Goal: Task Accomplishment & Management: Complete application form

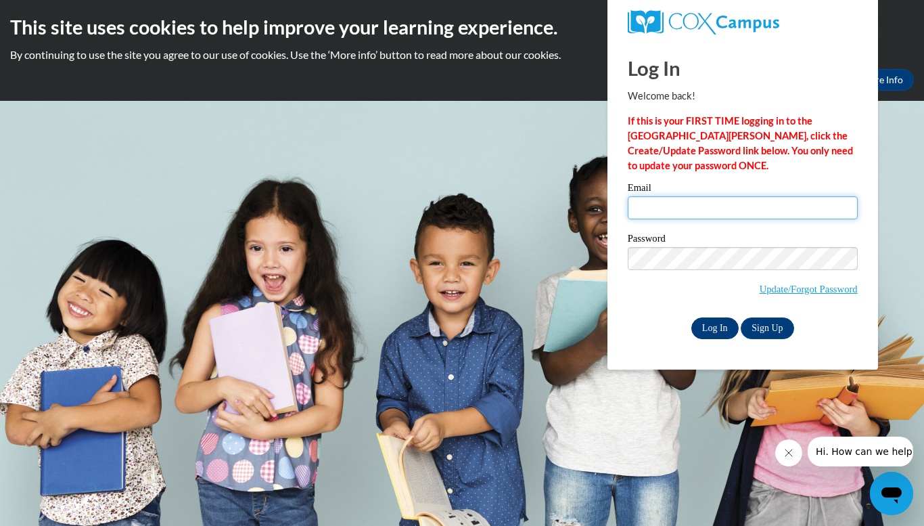
type input "amberhaskins@lowndes.k12.ga.us"
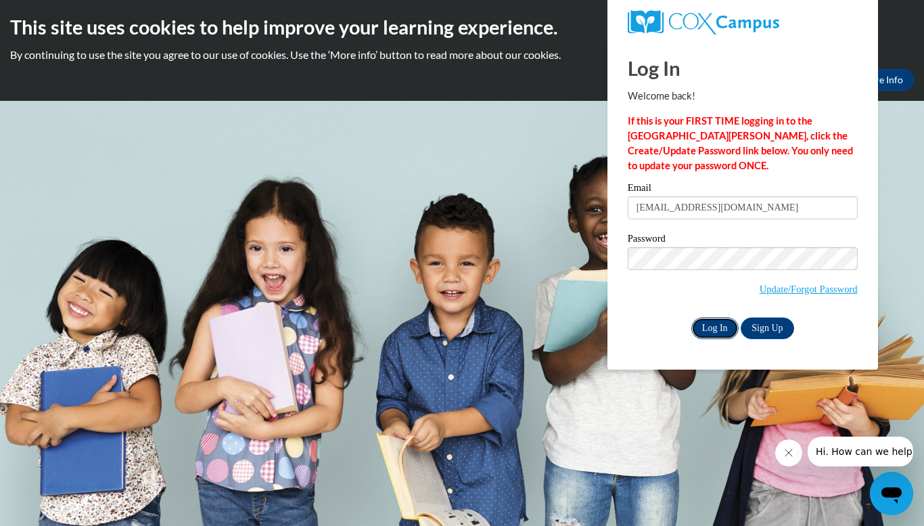
click at [715, 323] on input "Log In" at bounding box center [714, 328] width 47 height 22
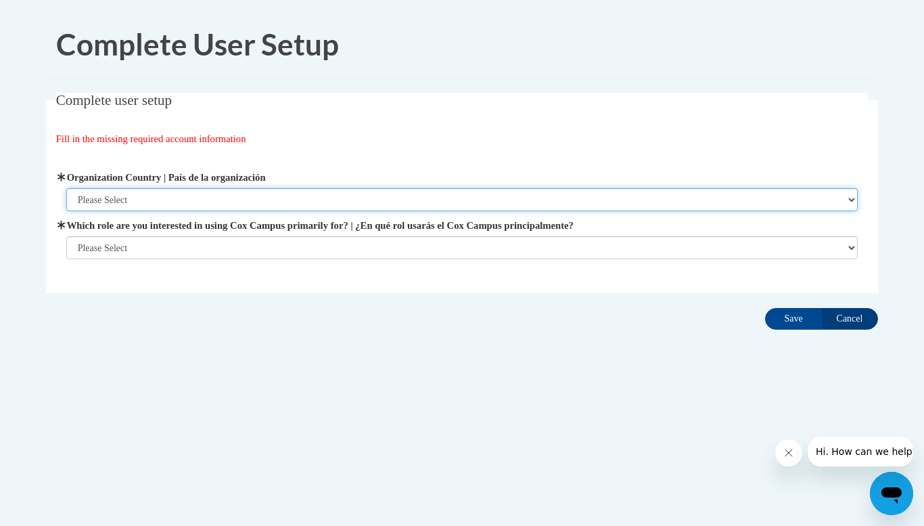
click at [637, 206] on select "Please Select United States | Estados Unidos Outside of the United States | Fue…" at bounding box center [462, 199] width 792 height 23
select select "ad49bcad-a171-4b2e-b99c-48b446064914"
click at [66, 188] on select "Please Select United States | Estados Unidos Outside of the United States | Fue…" at bounding box center [462, 199] width 792 height 23
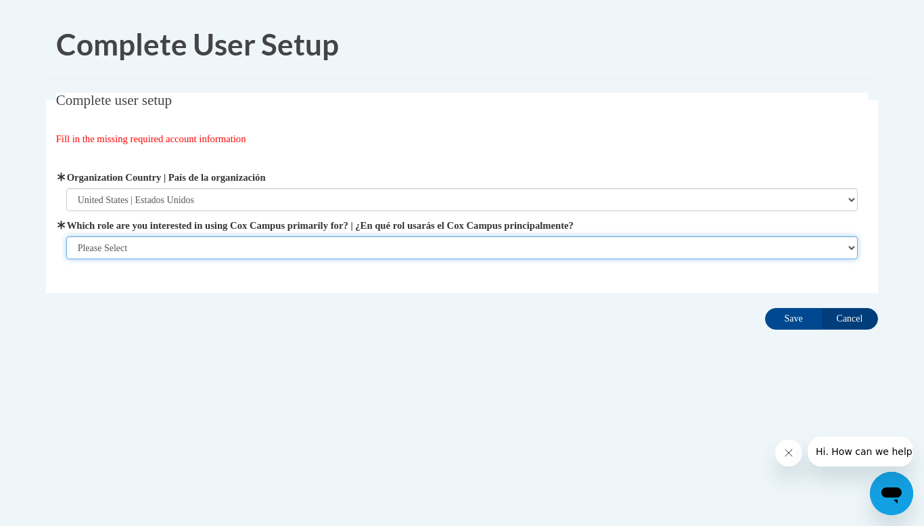
click at [602, 247] on select "Please Select College/University | Colegio/Universidad Community/Nonprofit Part…" at bounding box center [462, 247] width 792 height 23
select select "fbf2d438-af2f-41f8-98f1-81c410e29de3"
click at [66, 259] on select "Please Select College/University | Colegio/Universidad Community/Nonprofit Part…" at bounding box center [462, 247] width 792 height 23
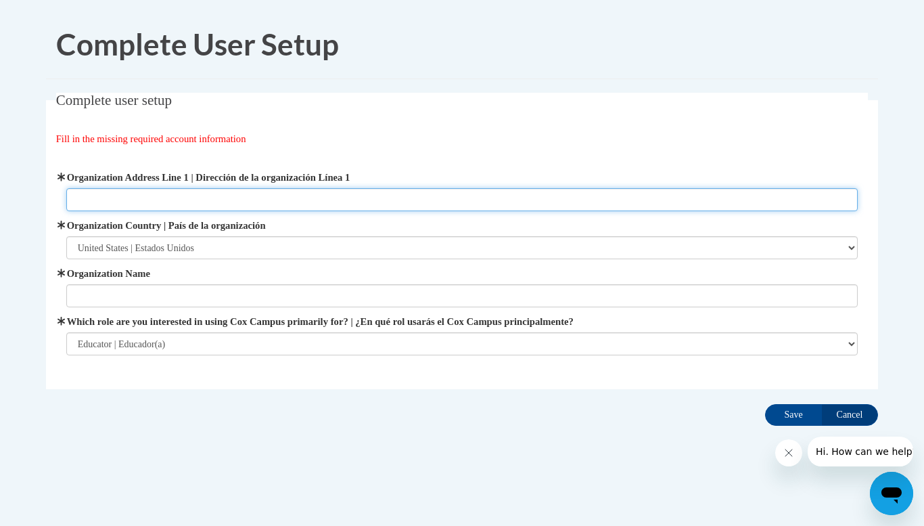
click at [220, 196] on input "Organization Address Line 1 | Dirección de la organización Línea 1" at bounding box center [462, 199] width 792 height 23
drag, startPoint x: 150, startPoint y: 202, endPoint x: 0, endPoint y: 219, distance: 151.1
click at [0, 219] on body "Complete User Setup Complete user setup Fill in the missing required account in…" at bounding box center [462, 263] width 924 height 526
drag, startPoint x: 144, startPoint y: 200, endPoint x: 72, endPoint y: 192, distance: 72.2
click at [72, 192] on input "My Ga school" at bounding box center [462, 199] width 792 height 23
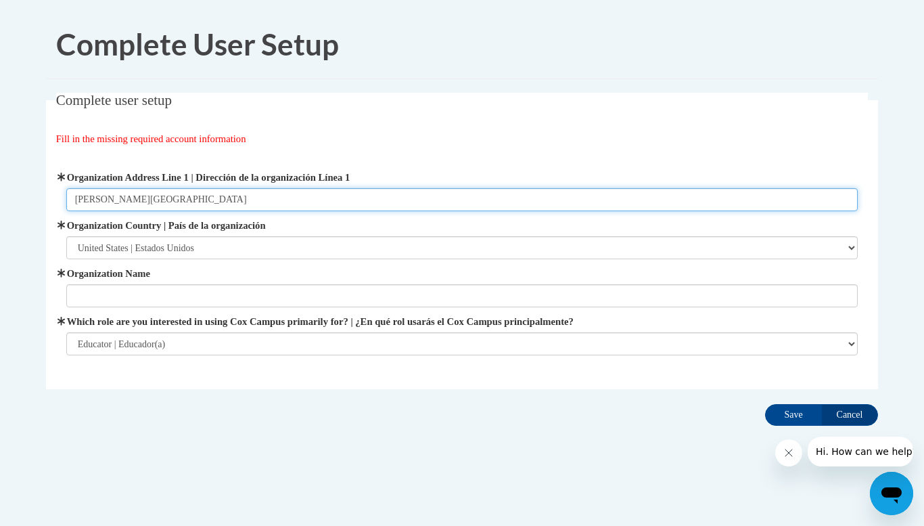
type input "Moulton Branch Elementary"
drag, startPoint x: 206, startPoint y: 200, endPoint x: 70, endPoint y: 219, distance: 138.0
click at [70, 219] on div "Organization Address Line 1 | Dirección de la organización Línea 1 Moulton Bran…" at bounding box center [462, 262] width 792 height 185
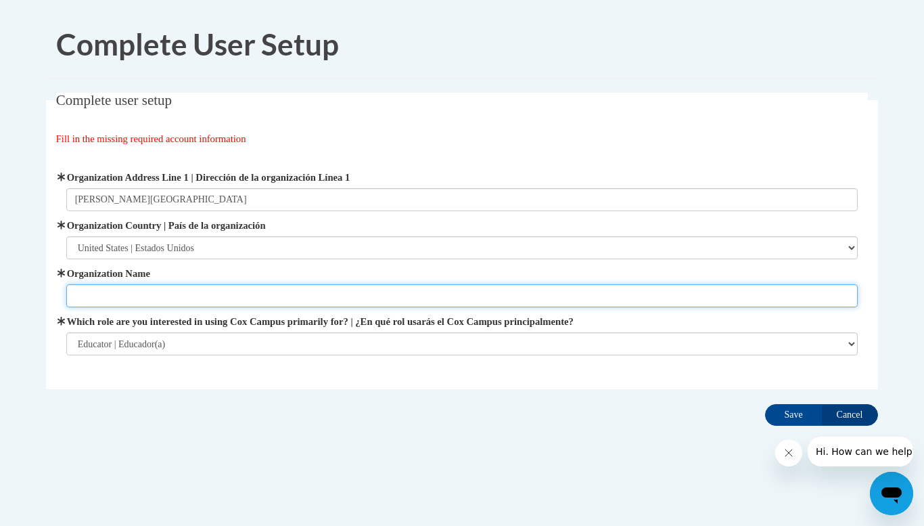
click at [74, 290] on input "Organization Name" at bounding box center [462, 295] width 792 height 23
type input "Moulton Branch Elementary"
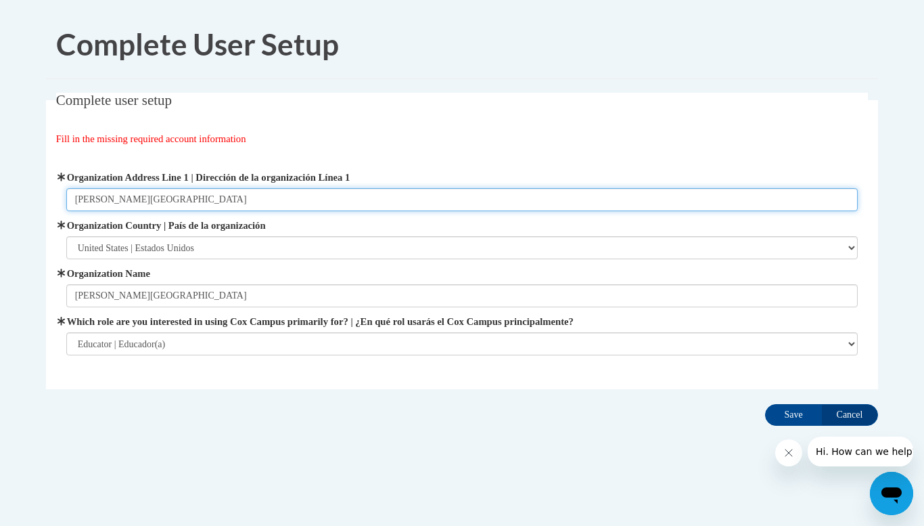
drag, startPoint x: 196, startPoint y: 195, endPoint x: 20, endPoint y: 210, distance: 177.2
click at [20, 210] on body "Complete User Setup Complete user setup Fill in the missing required account in…" at bounding box center [462, 263] width 924 height 526
type input "5725 Inner Perimeter Rd Valdosta, GA 31601"
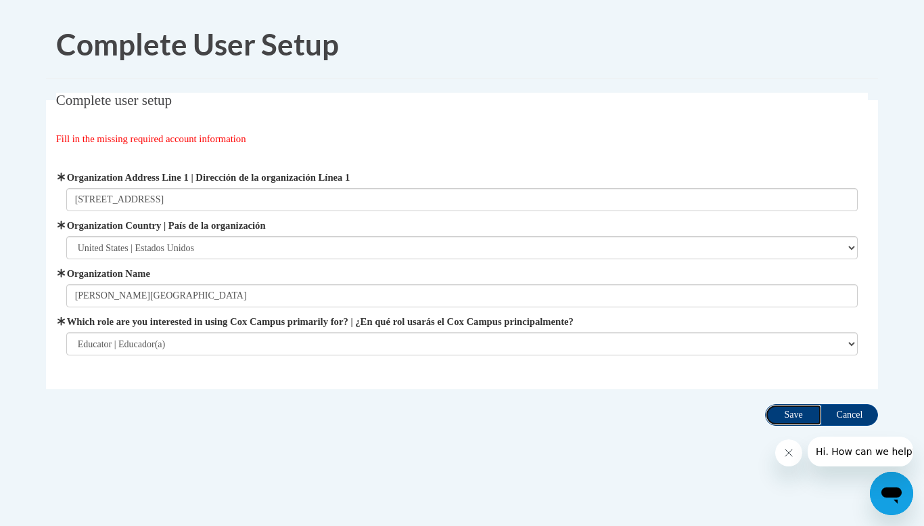
click at [803, 415] on input "Save" at bounding box center [793, 415] width 57 height 22
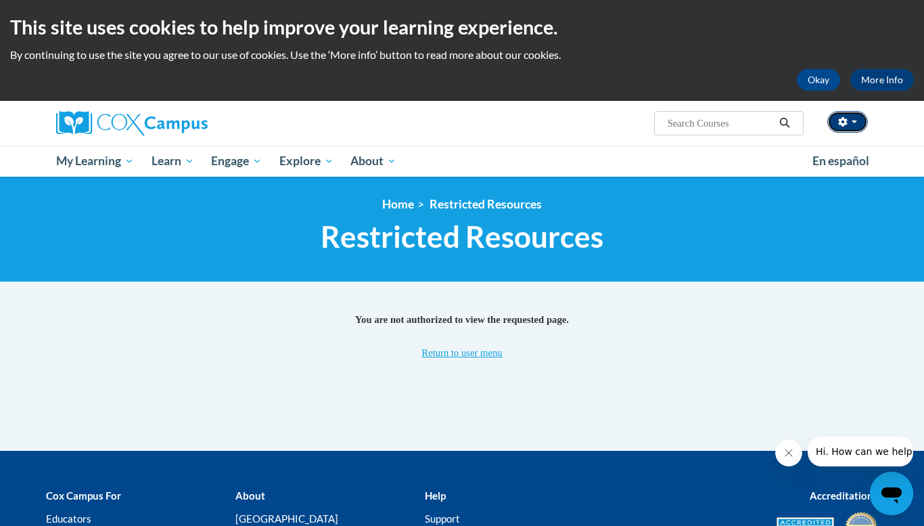
click at [848, 124] on button "button" at bounding box center [847, 122] width 41 height 22
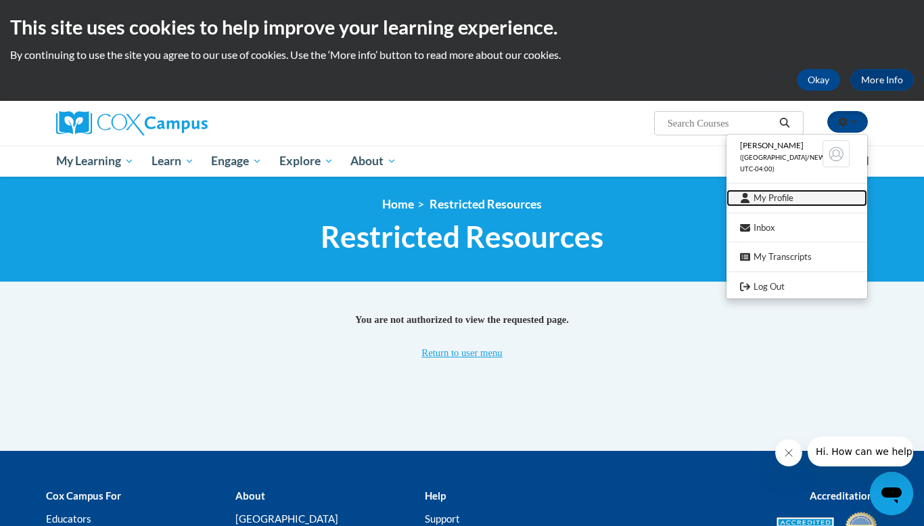
click at [781, 201] on link "My Profile" at bounding box center [796, 197] width 141 height 17
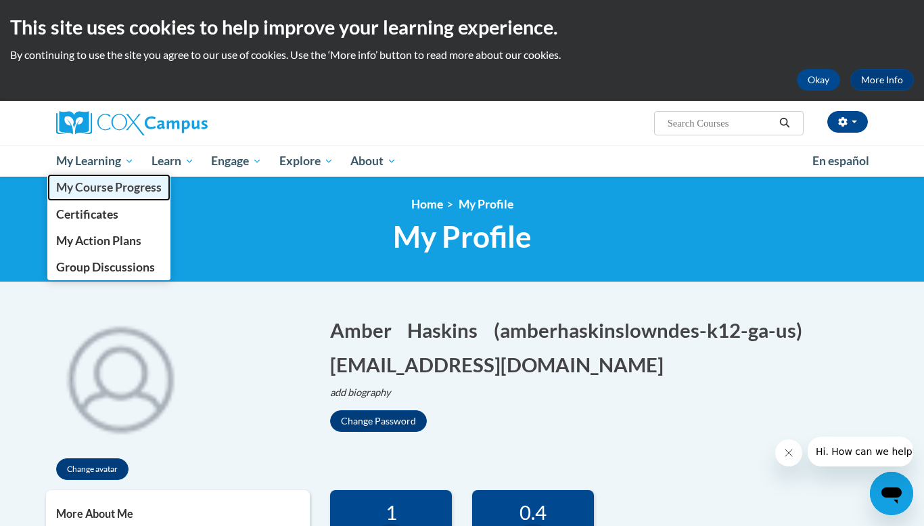
click at [96, 191] on span "My Course Progress" at bounding box center [109, 187] width 106 height 14
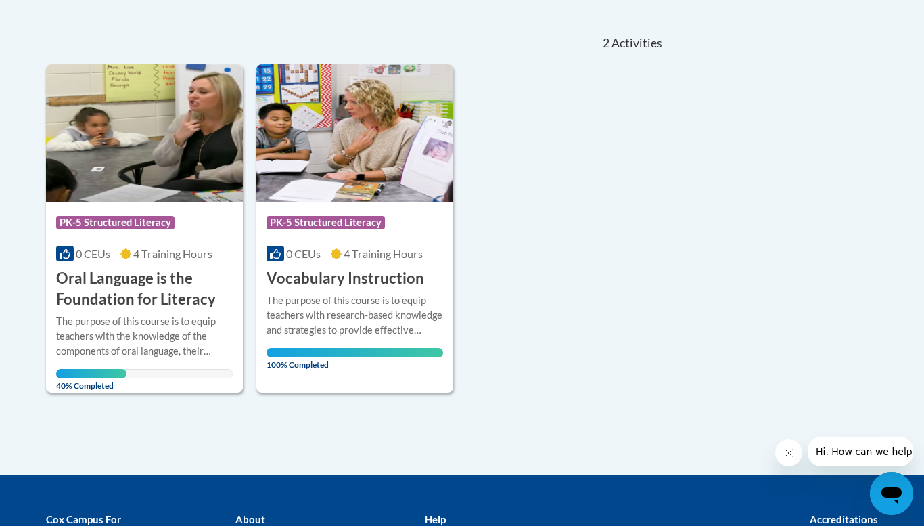
scroll to position [285, 0]
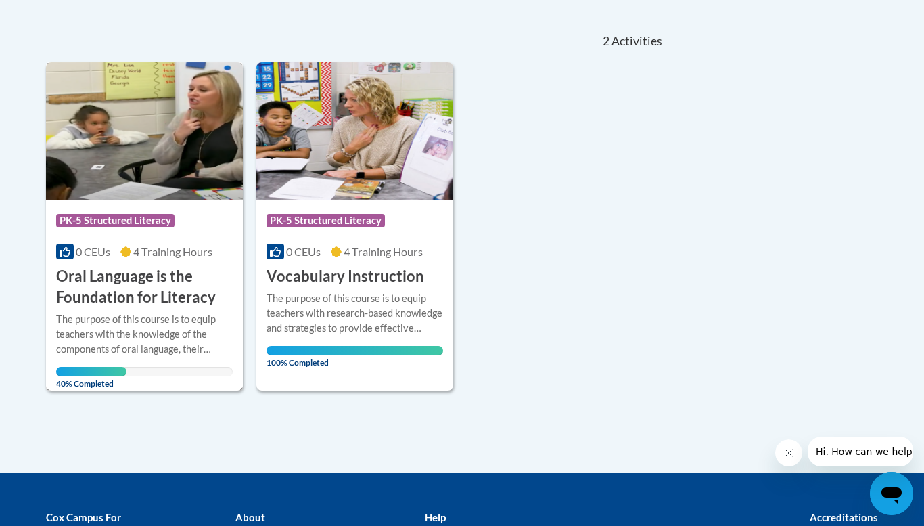
click at [124, 137] on img at bounding box center [144, 131] width 197 height 138
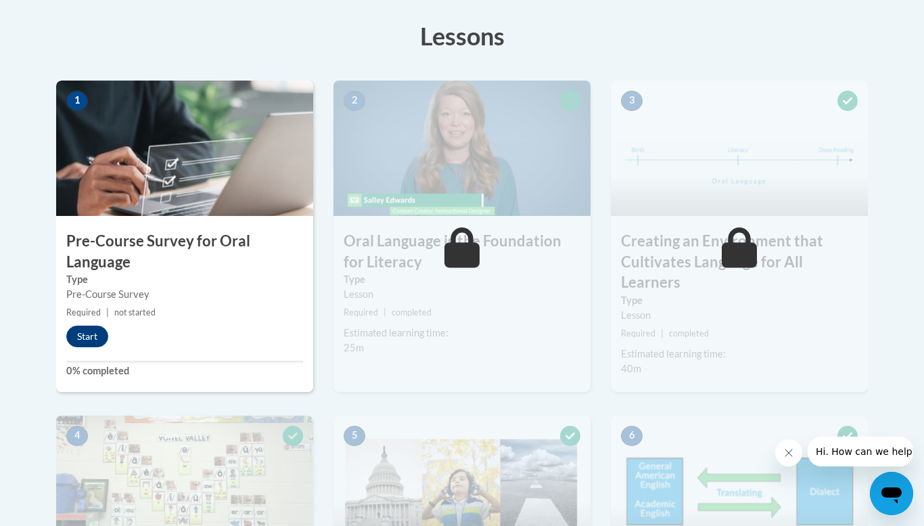
scroll to position [379, 0]
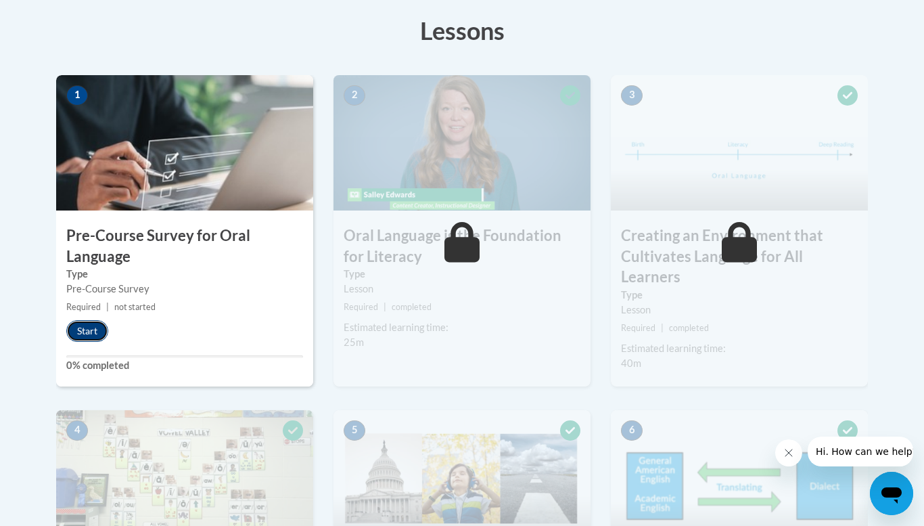
click at [87, 328] on button "Start" at bounding box center [87, 331] width 42 height 22
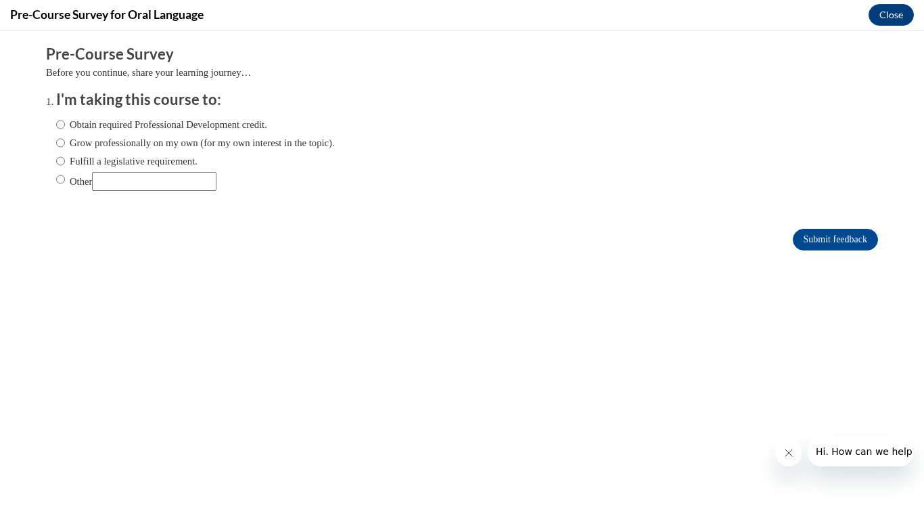
scroll to position [0, 0]
click at [94, 125] on label "Obtain required Professional Development credit." at bounding box center [161, 124] width 211 height 15
click at [65, 125] on input "Obtain required Professional Development credit." at bounding box center [60, 124] width 9 height 15
radio input "true"
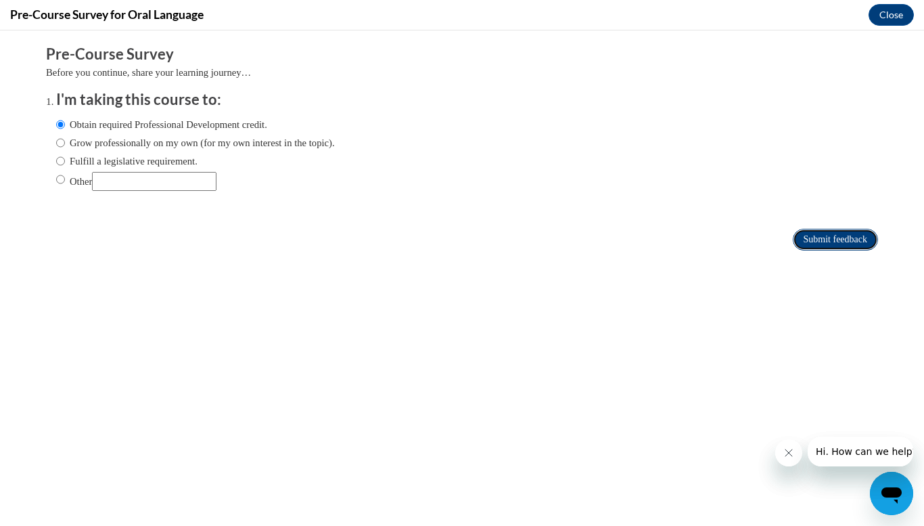
click at [819, 237] on input "Submit feedback" at bounding box center [835, 240] width 85 height 22
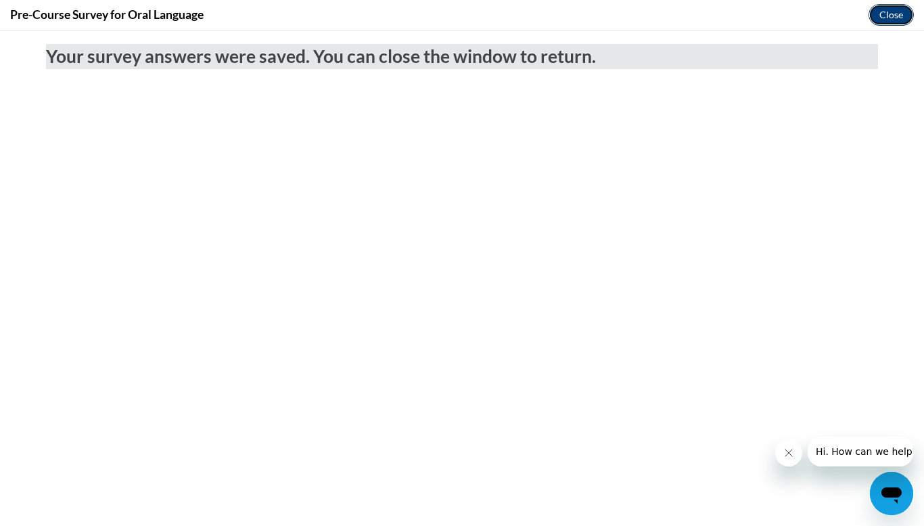
click at [901, 24] on button "Close" at bounding box center [891, 15] width 45 height 22
